Goal: Check status: Check status

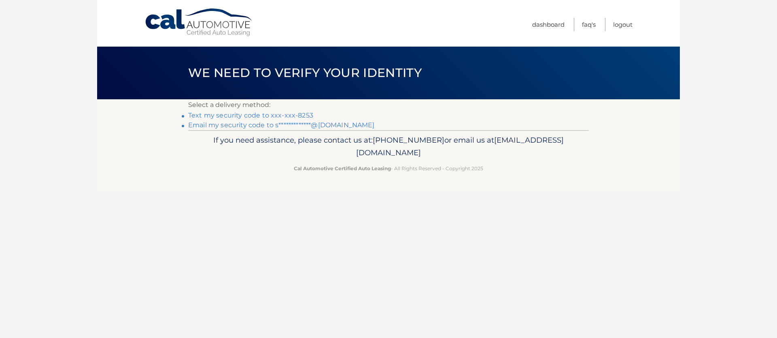
click at [285, 125] on link "**********" at bounding box center [281, 125] width 187 height 8
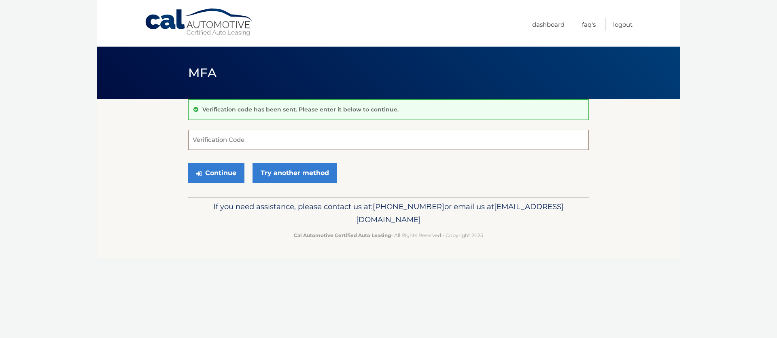
click at [274, 132] on input "Verification Code" at bounding box center [388, 140] width 401 height 20
paste input "949644"
type input "949644"
click at [185, 163] on button "Continue" at bounding box center [213, 173] width 56 height 20
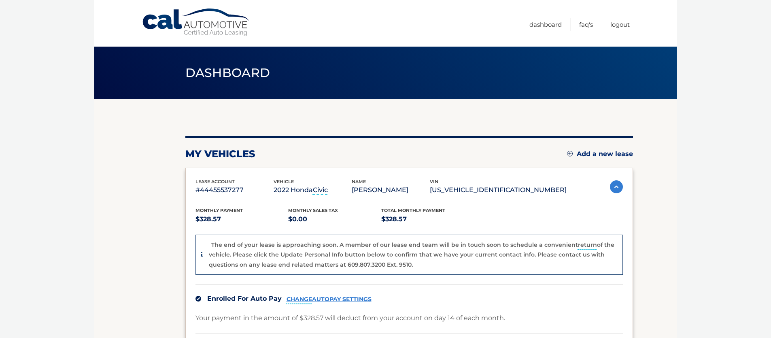
click at [367, 236] on div "The end of your lease is approaching soon. A member of our lease end team will …" at bounding box center [409, 254] width 427 height 40
click at [579, 245] on adot "return" at bounding box center [587, 244] width 19 height 7
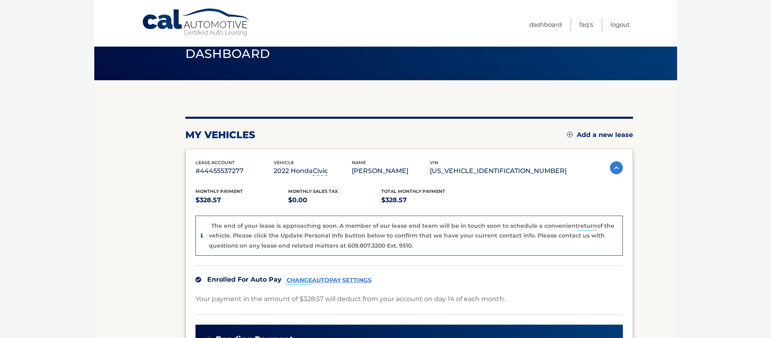
click at [509, 241] on div "The end of your lease is approaching soon. A member of our lease end team will …" at bounding box center [413, 236] width 409 height 30
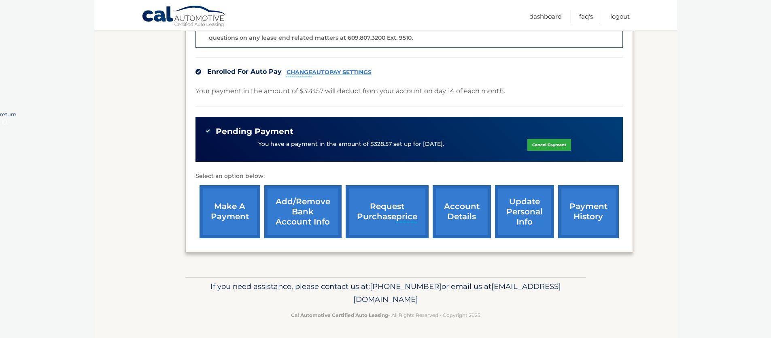
scroll to position [0, 0]
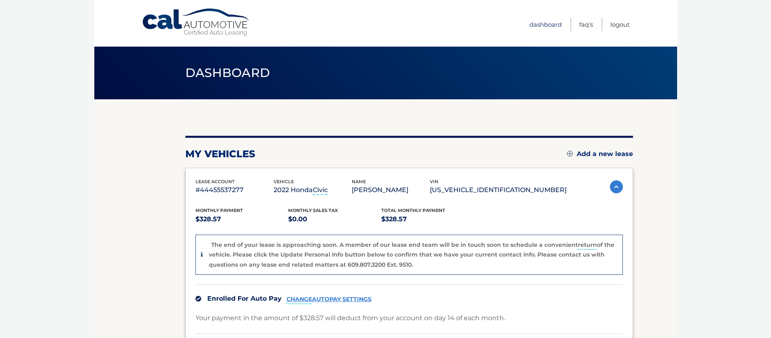
click at [543, 23] on link "Dashboard" at bounding box center [546, 24] width 32 height 13
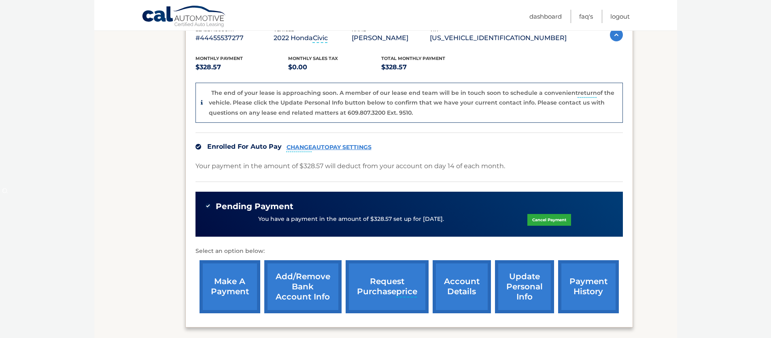
scroll to position [194, 0]
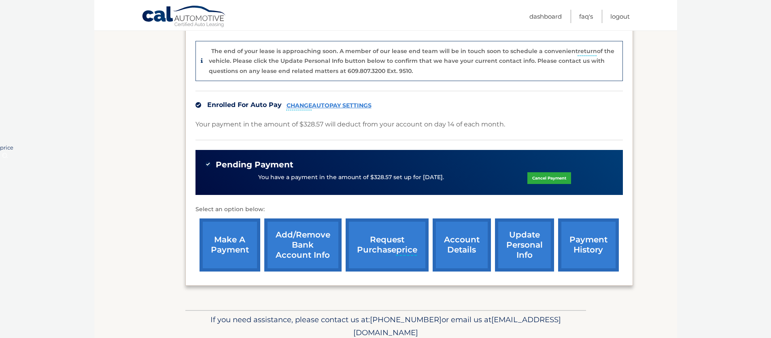
click at [510, 257] on link "update personal info" at bounding box center [524, 244] width 59 height 53
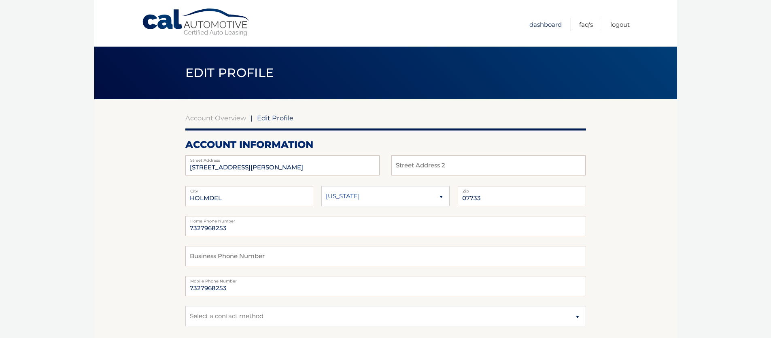
click at [553, 27] on link "Dashboard" at bounding box center [546, 24] width 32 height 13
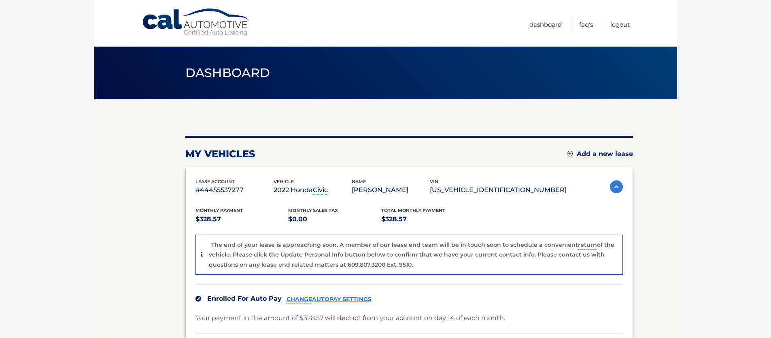
click at [402, 194] on p "[PERSON_NAME]" at bounding box center [391, 189] width 78 height 11
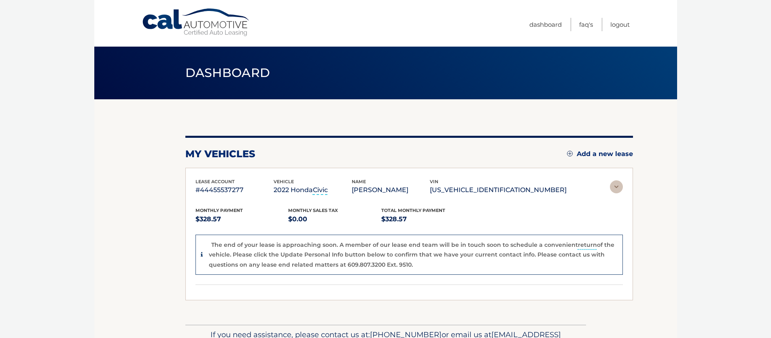
click at [328, 189] on adot "Civic" at bounding box center [320, 190] width 15 height 8
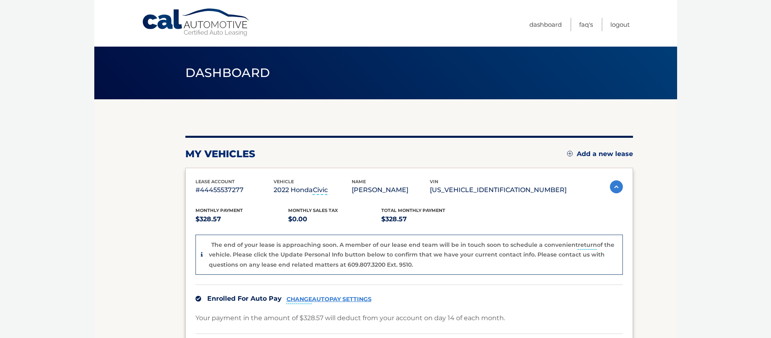
click at [290, 181] on span "vehicle" at bounding box center [284, 182] width 20 height 6
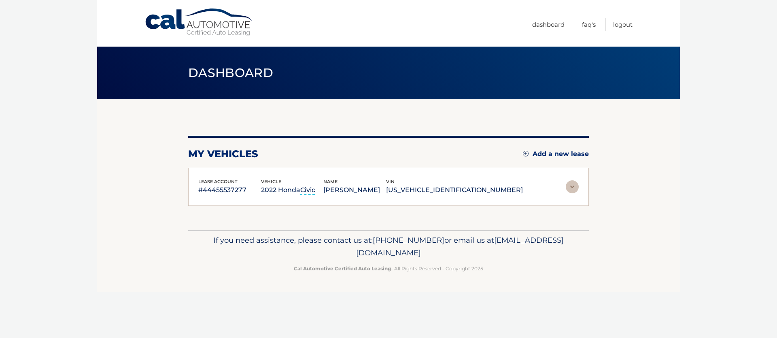
click at [281, 182] on span "vehicle" at bounding box center [271, 182] width 20 height 6
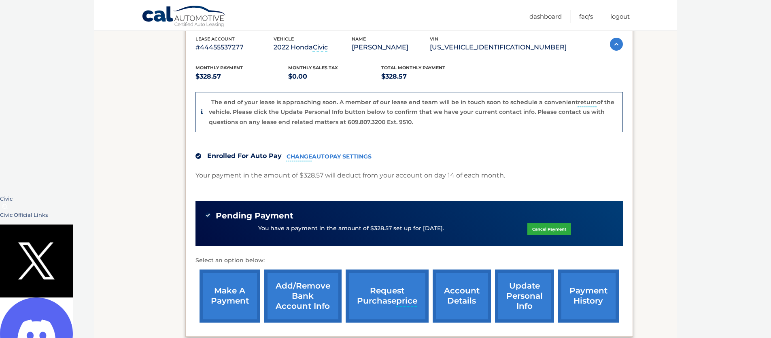
scroll to position [177, 0]
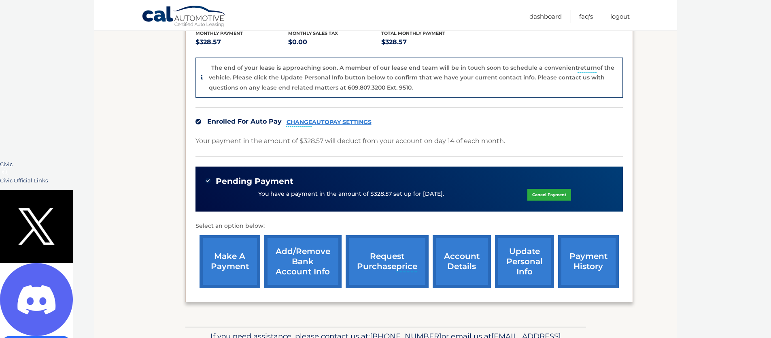
click at [441, 255] on link "account details" at bounding box center [462, 261] width 58 height 53
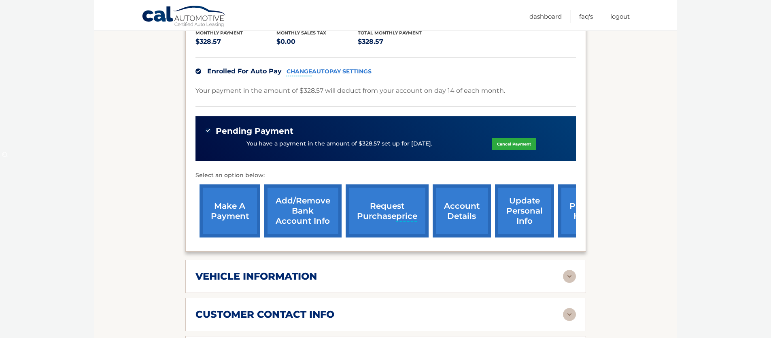
scroll to position [285, 0]
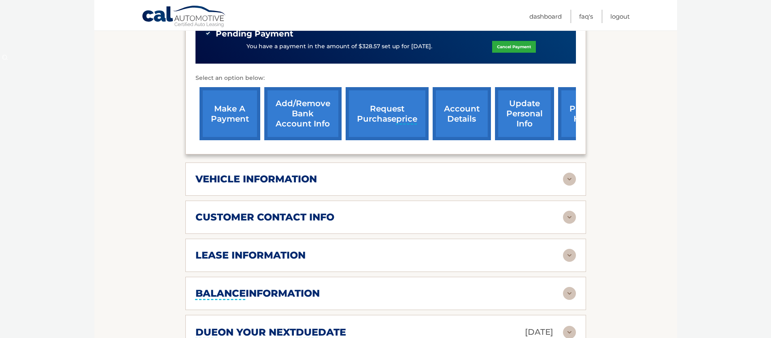
click at [340, 187] on div "vehicle information vehicle Year [DATE] vehicle make Honda vehicle model Civic …" at bounding box center [385, 178] width 401 height 33
click at [313, 180] on h2 "vehicle information" at bounding box center [256, 179] width 121 height 12
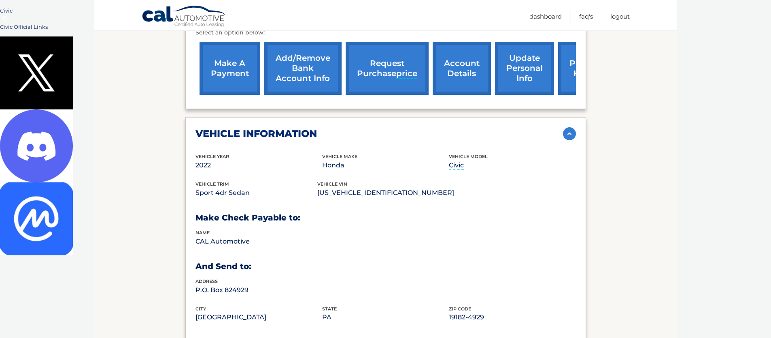
scroll to position [366, 0]
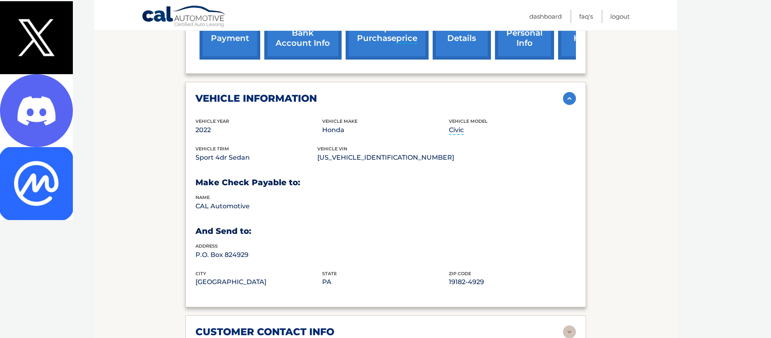
click at [333, 191] on div "vehicle Year [DATE] vehicle make Honda vehicle model Civic vehicle trim Sport 4…" at bounding box center [386, 206] width 381 height 179
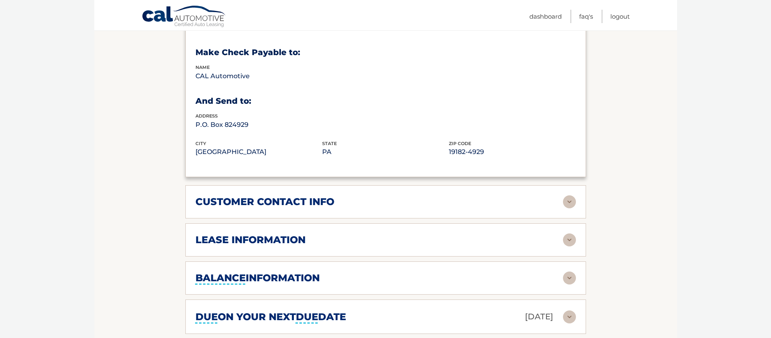
scroll to position [584, 0]
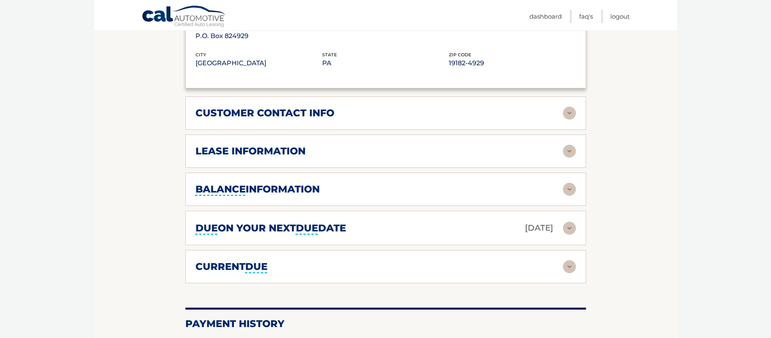
click at [326, 183] on div "balance information" at bounding box center [386, 189] width 381 height 13
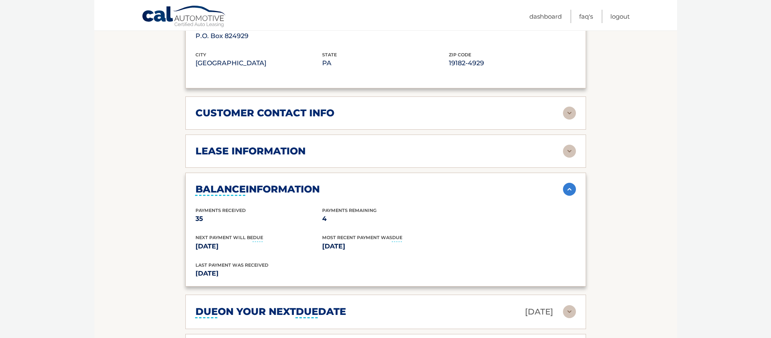
click at [311, 151] on div "lease information" at bounding box center [380, 151] width 368 height 12
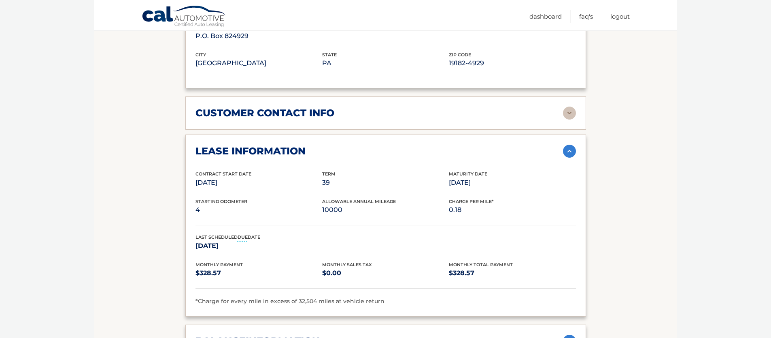
click at [162, 142] on section "Account Details | #44455537277 Back to Dashboard Manage Your Lease lease accoun…" at bounding box center [385, 111] width 583 height 1192
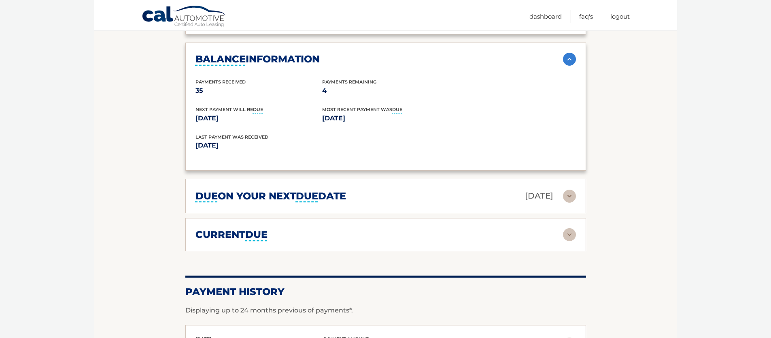
scroll to position [871, 0]
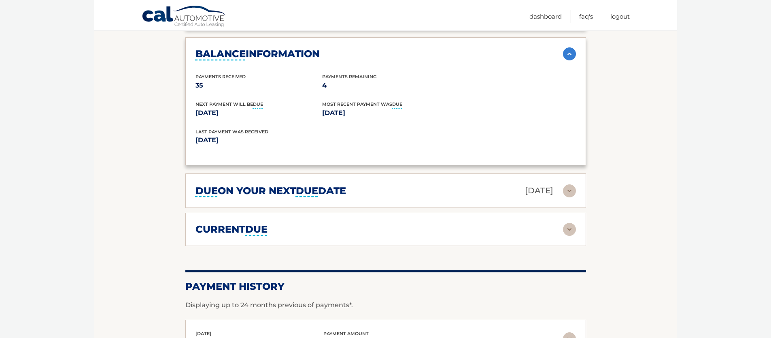
click at [361, 226] on div "current due" at bounding box center [380, 229] width 368 height 12
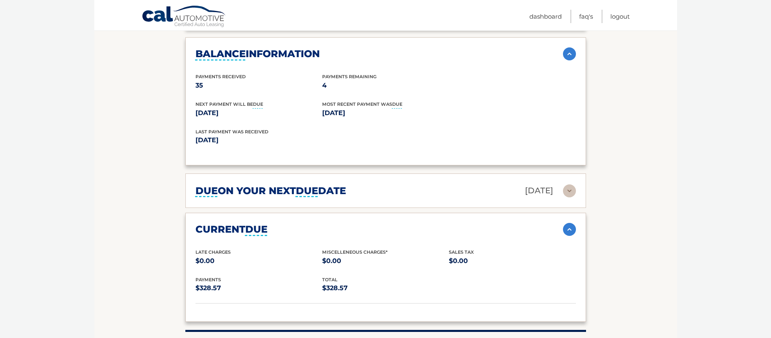
click at [305, 185] on adot "due" at bounding box center [307, 191] width 22 height 12
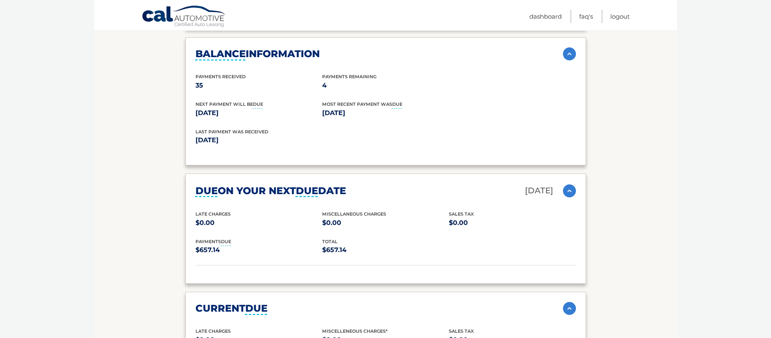
scroll to position [929, 0]
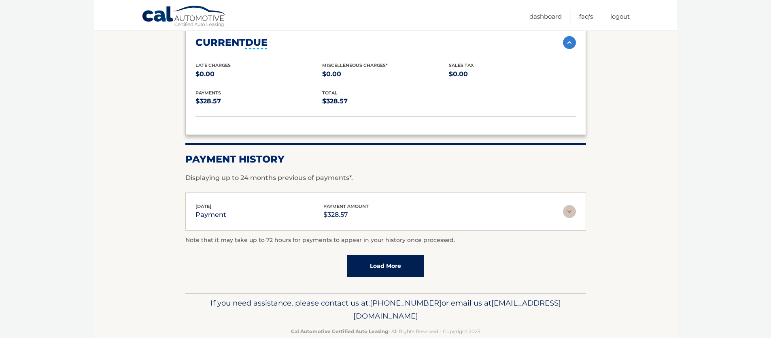
scroll to position [1149, 0]
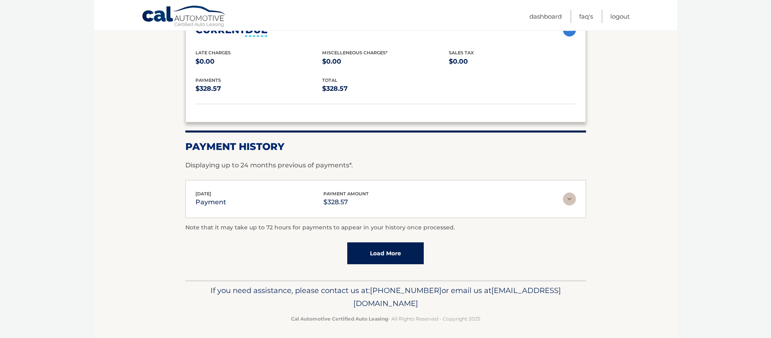
click at [409, 257] on link "Load More" at bounding box center [385, 253] width 77 height 22
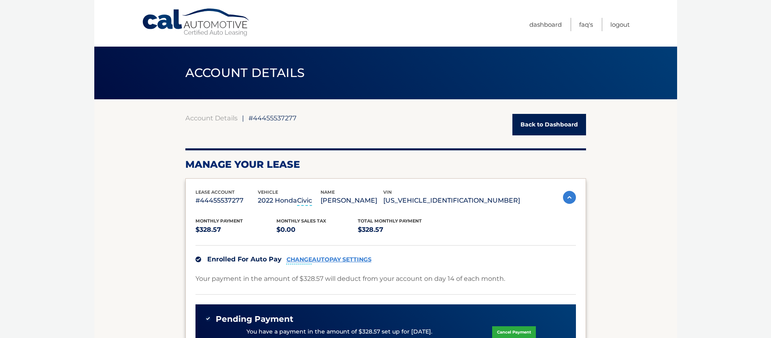
scroll to position [2, 0]
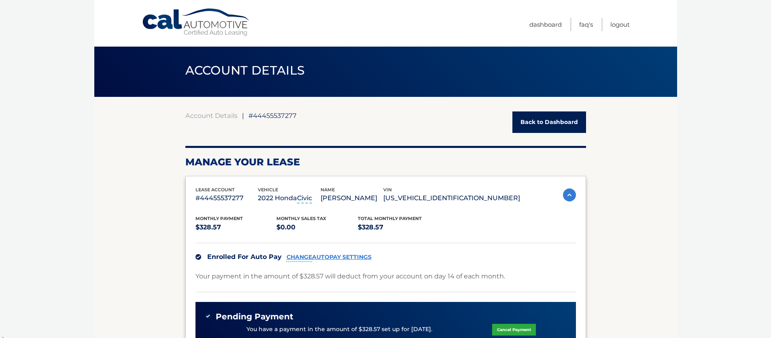
click at [254, 117] on span "#44455537277" at bounding box center [273, 115] width 48 height 8
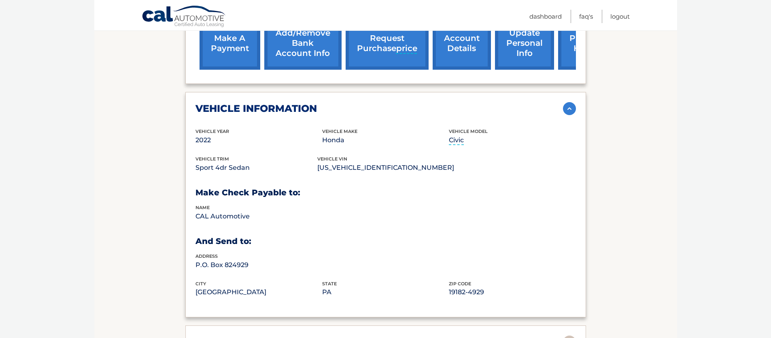
scroll to position [349, 0]
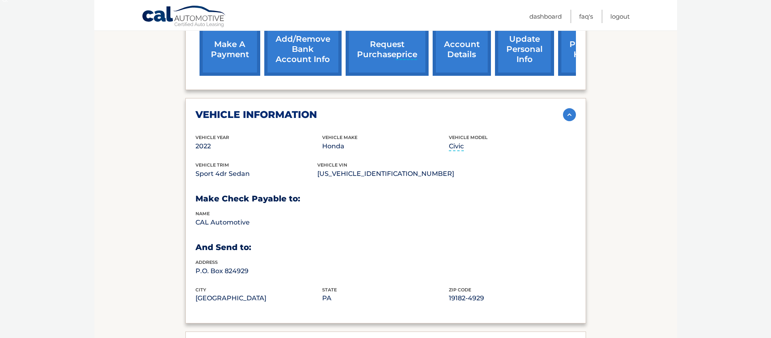
click at [391, 52] on adot "request purchase price" at bounding box center [387, 49] width 60 height 20
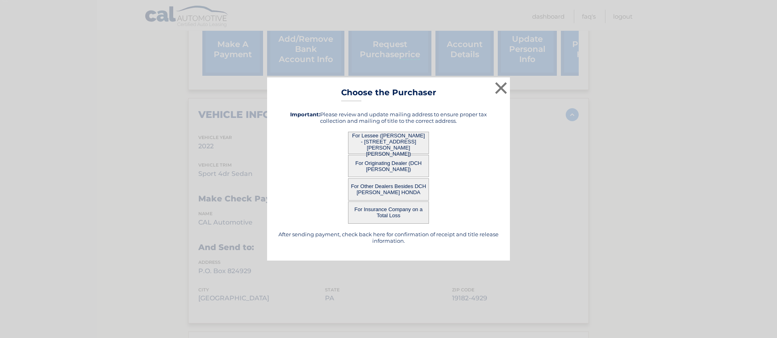
click at [354, 150] on button "For Lessee ([PERSON_NAME] - [STREET_ADDRESS][PERSON_NAME][PERSON_NAME])" at bounding box center [388, 143] width 81 height 22
click at [487, 212] on div "For Insurance Company on a Total Loss" at bounding box center [388, 212] width 223 height 22
click at [532, 189] on div "× Choose the Purchaser After sending payment, check back here for confirmation …" at bounding box center [388, 168] width 771 height 183
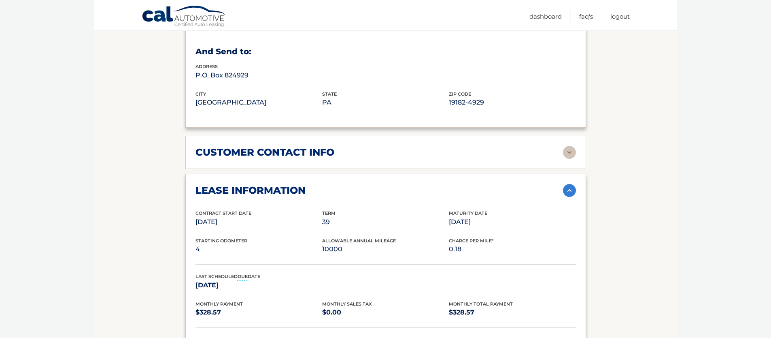
scroll to position [628, 0]
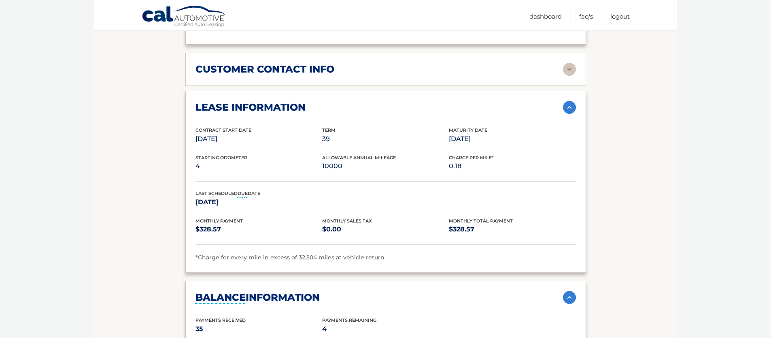
click at [320, 77] on div "customer contact info full name SAMANTHA FERRO street address 254 HOLLAND RD ci…" at bounding box center [385, 69] width 401 height 33
click at [273, 63] on h2 "customer contact info" at bounding box center [265, 69] width 139 height 12
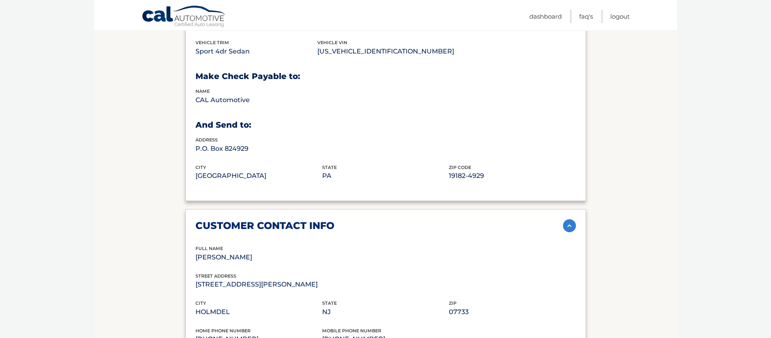
scroll to position [0, 0]
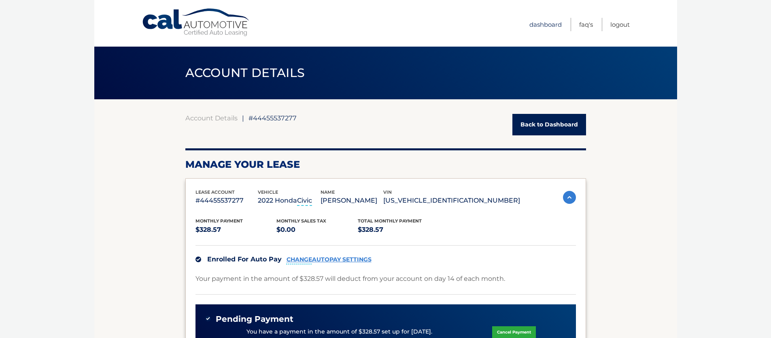
click at [539, 24] on link "Dashboard" at bounding box center [546, 24] width 32 height 13
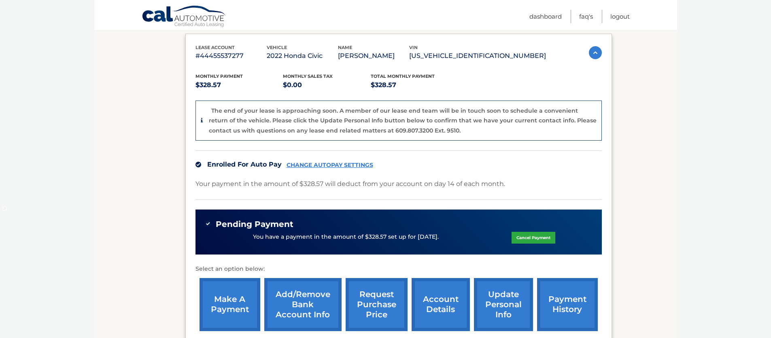
scroll to position [113, 0]
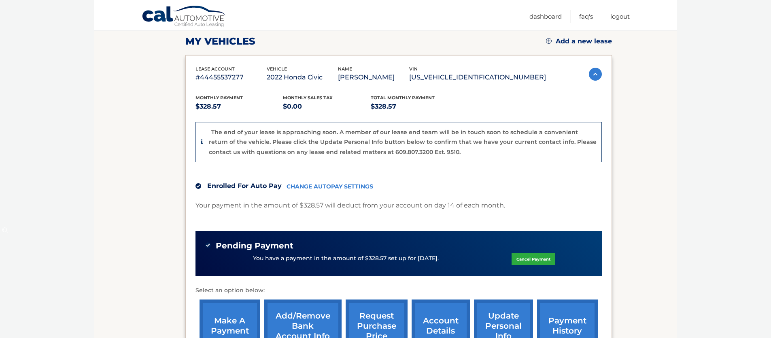
click at [204, 104] on p "$328.57" at bounding box center [240, 106] width 88 height 11
copy p "328.57"
click at [437, 121] on div "Monthly Payment $328.57 Monthly sales Tax $0.00 Total Monthly Payment $328.57 T…" at bounding box center [399, 219] width 406 height 273
click at [491, 83] on p "[US_VEHICLE_IDENTIFICATION_NUMBER]" at bounding box center [477, 77] width 137 height 11
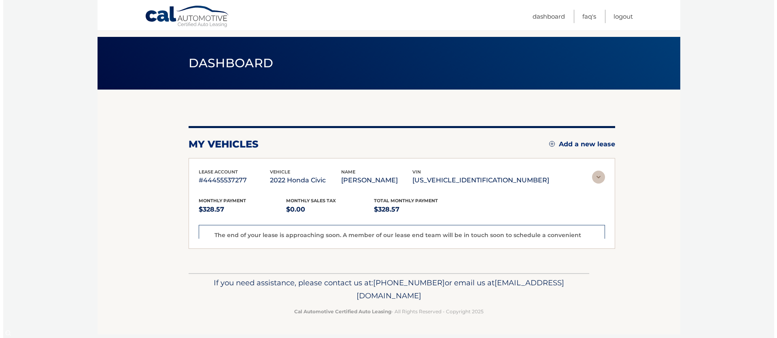
scroll to position [0, 0]
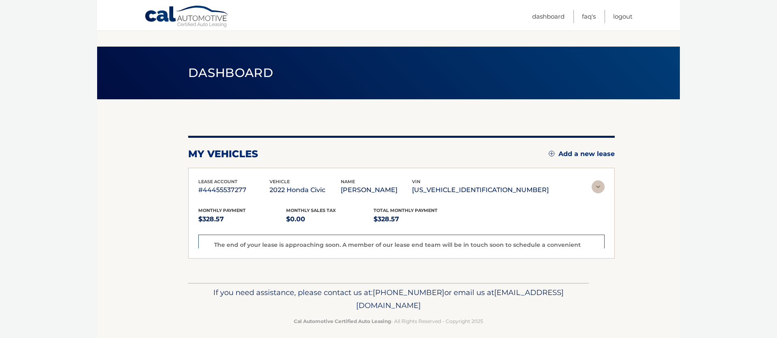
click at [475, 72] on header "Dashboard" at bounding box center [388, 73] width 401 height 53
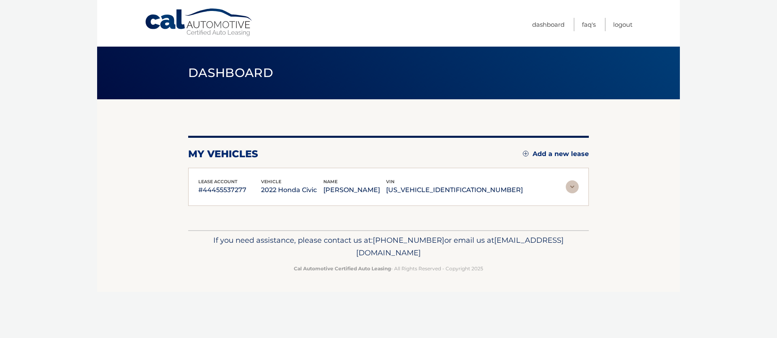
click at [483, 183] on div "vin [US_VEHICLE_IDENTIFICATION_NUMBER]" at bounding box center [454, 187] width 137 height 18
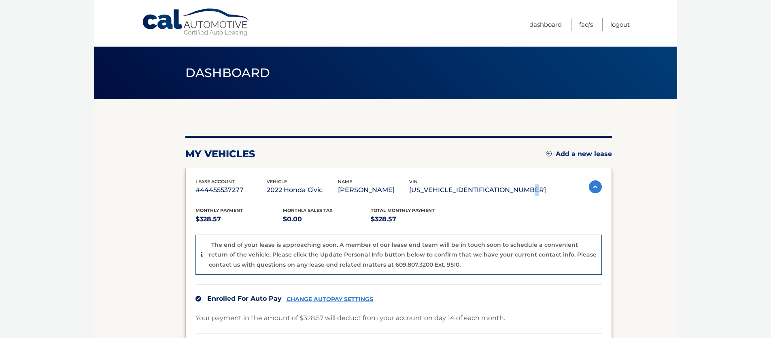
click at [485, 187] on p "[US_VEHICLE_IDENTIFICATION_NUMBER]" at bounding box center [477, 189] width 137 height 11
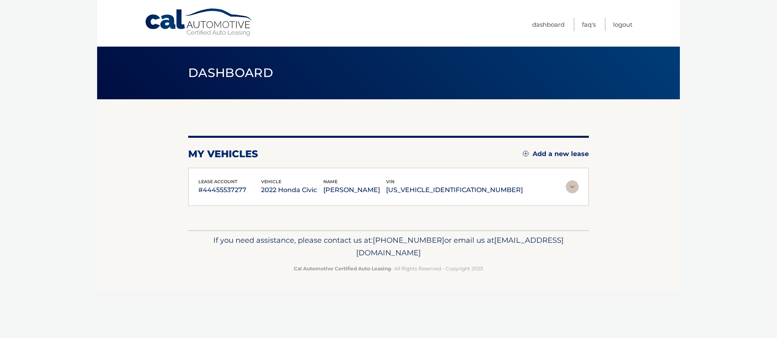
copy p "[US_VEHICLE_IDENTIFICATION_NUMBER]"
